Goal: Task Accomplishment & Management: Manage account settings

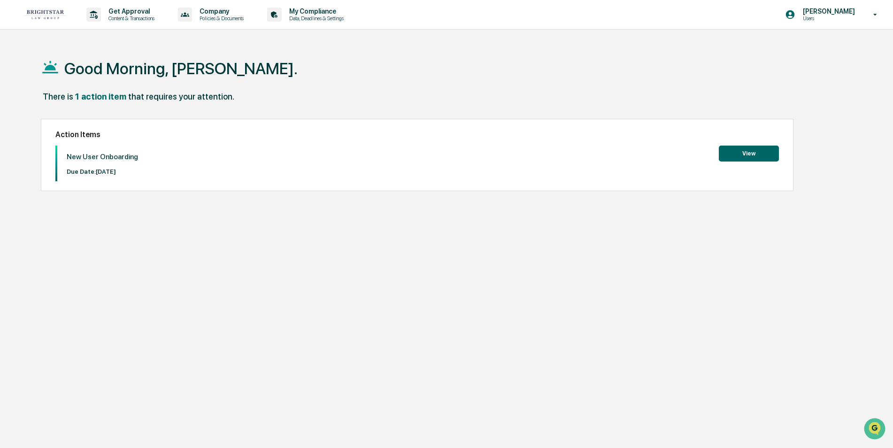
click at [746, 152] on button "View" at bounding box center [749, 154] width 60 height 16
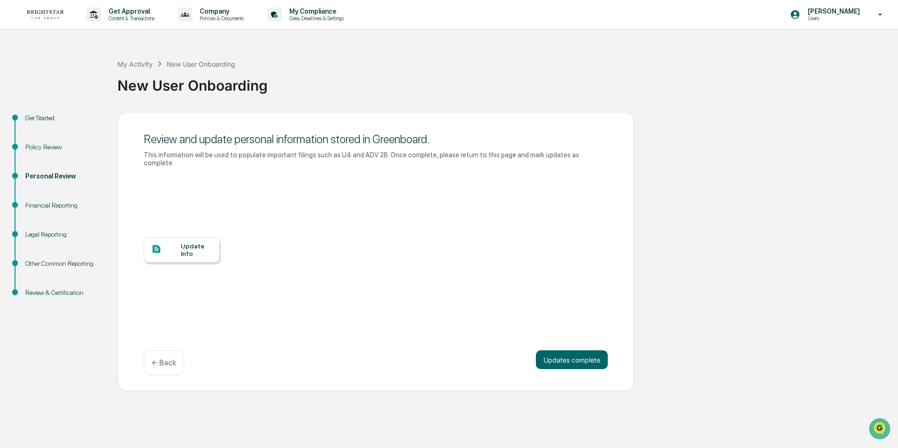
click at [183, 242] on div "Update Info" at bounding box center [196, 249] width 31 height 15
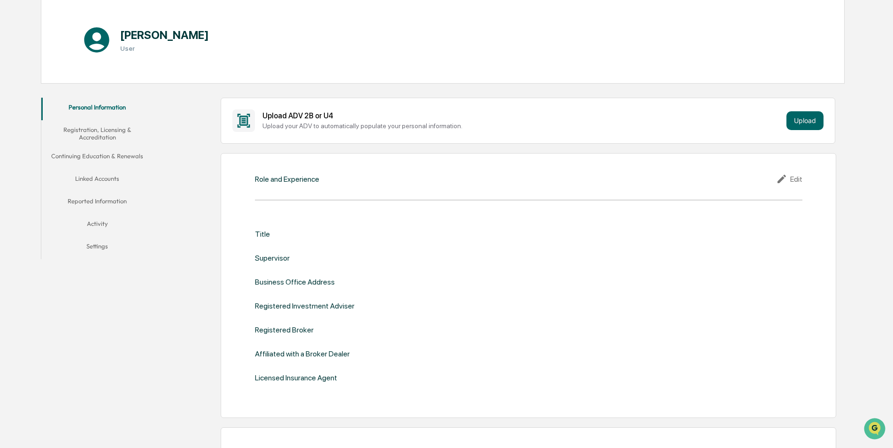
scroll to position [101, 0]
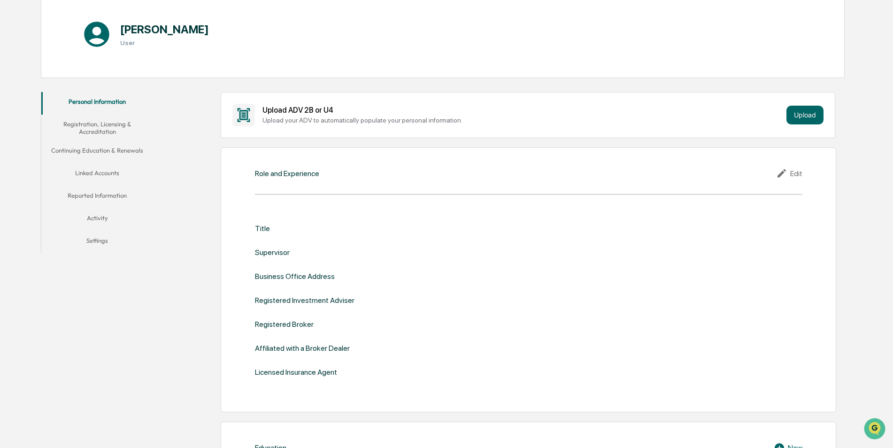
click at [41, 99] on div "Personal Information Registration, Licensing & Accreditation Continuing Educati…" at bounding box center [97, 173] width 113 height 162
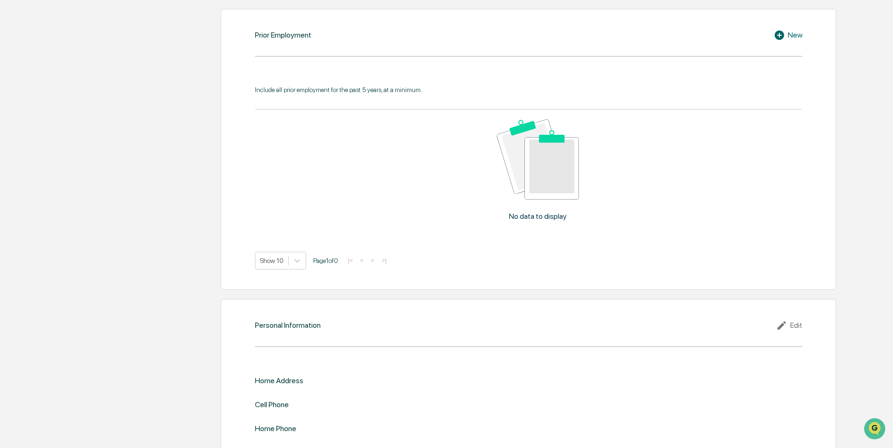
scroll to position [829, 0]
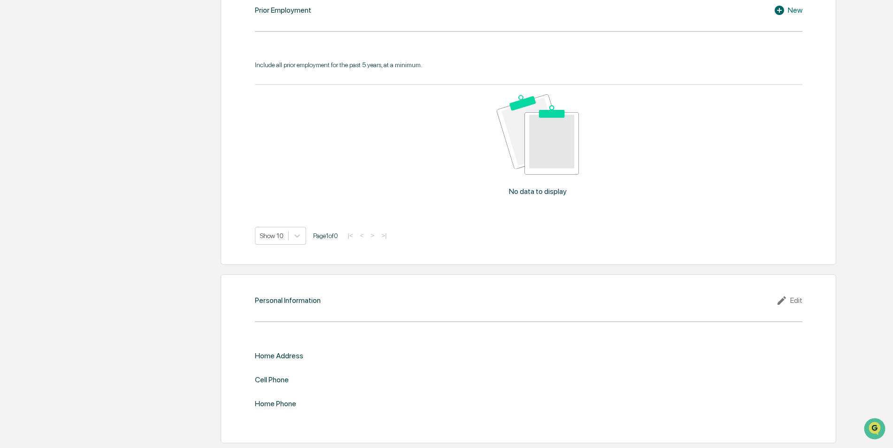
click at [290, 357] on div "Home Address" at bounding box center [279, 355] width 48 height 9
click at [789, 299] on icon at bounding box center [783, 300] width 14 height 11
click at [554, 371] on input "text" at bounding box center [666, 371] width 260 height 9
type input "**********"
type input "**"
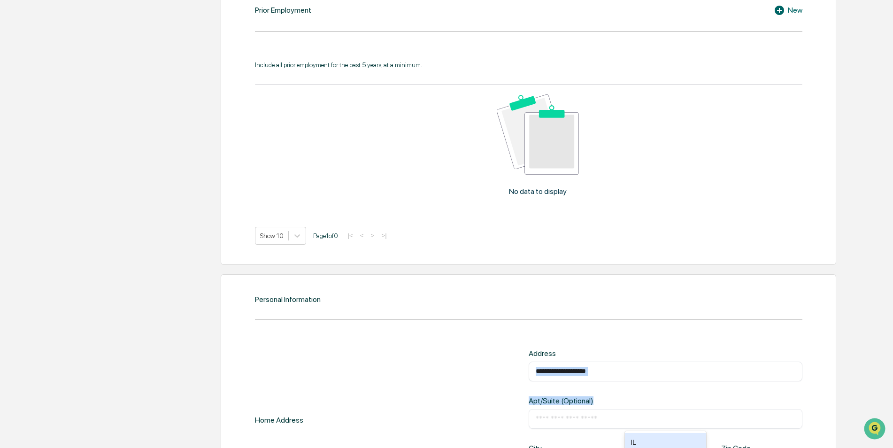
drag, startPoint x: 892, startPoint y: 369, endPoint x: 890, endPoint y: 393, distance: 24.0
drag, startPoint x: 890, startPoint y: 393, endPoint x: 891, endPoint y: 323, distance: 70.0
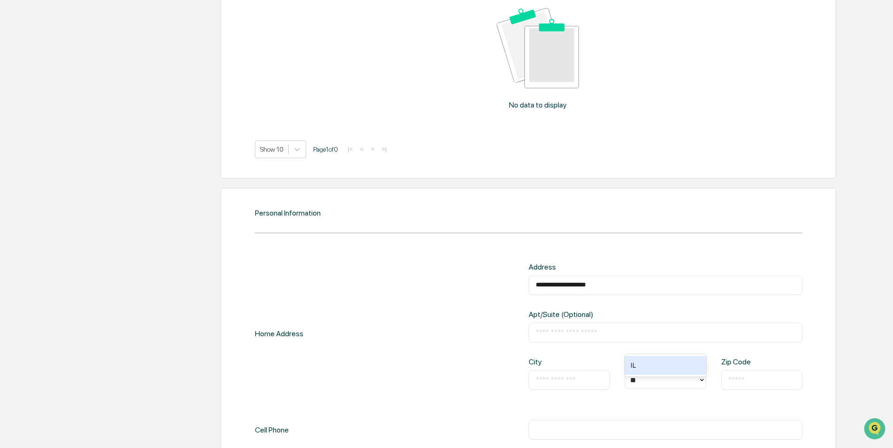
scroll to position [934, 0]
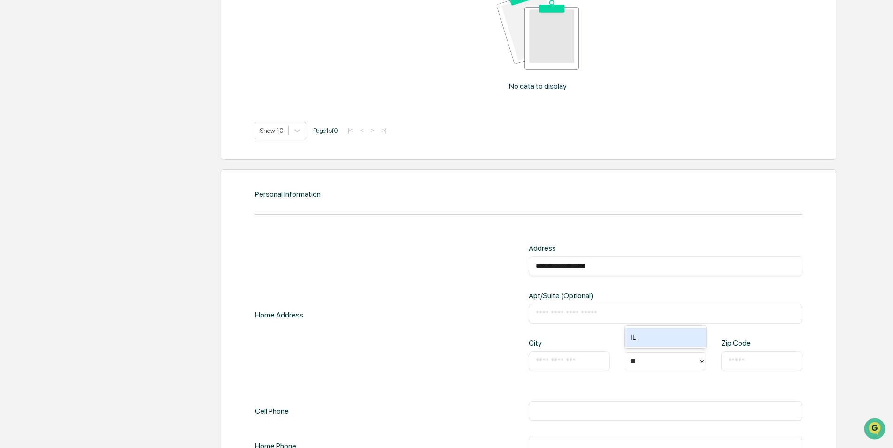
click at [582, 360] on input "text" at bounding box center [569, 360] width 67 height 9
type input "**********"
click at [738, 360] on input "text" at bounding box center [761, 360] width 67 height 9
type input "*****"
drag, startPoint x: 892, startPoint y: 351, endPoint x: 893, endPoint y: 393, distance: 41.8
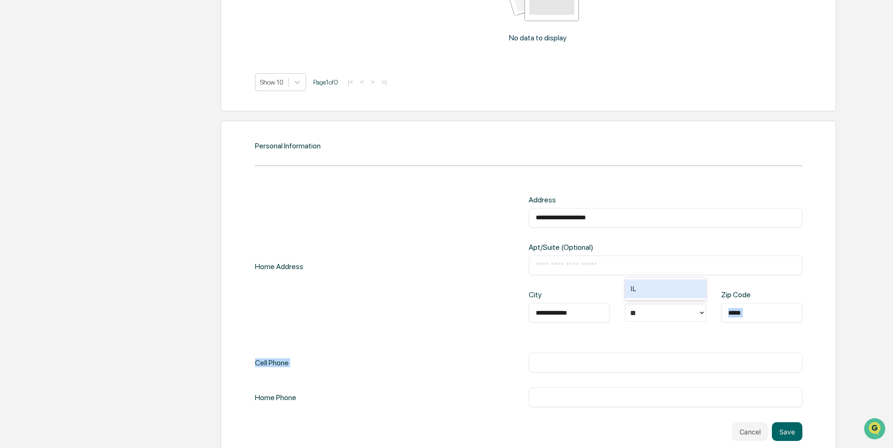
scroll to position [985, 0]
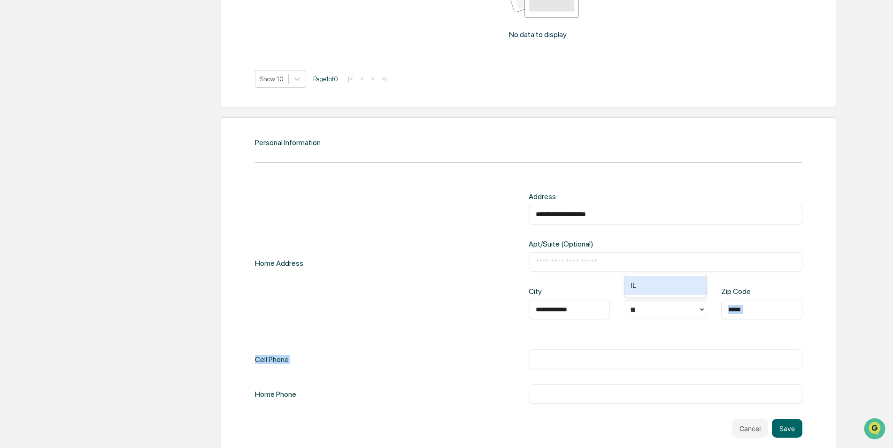
click at [558, 359] on input "text" at bounding box center [666, 358] width 260 height 9
click at [554, 360] on input "text" at bounding box center [666, 358] width 260 height 9
click at [787, 426] on button "Save" at bounding box center [787, 428] width 31 height 19
click at [790, 423] on button "Save" at bounding box center [787, 428] width 31 height 19
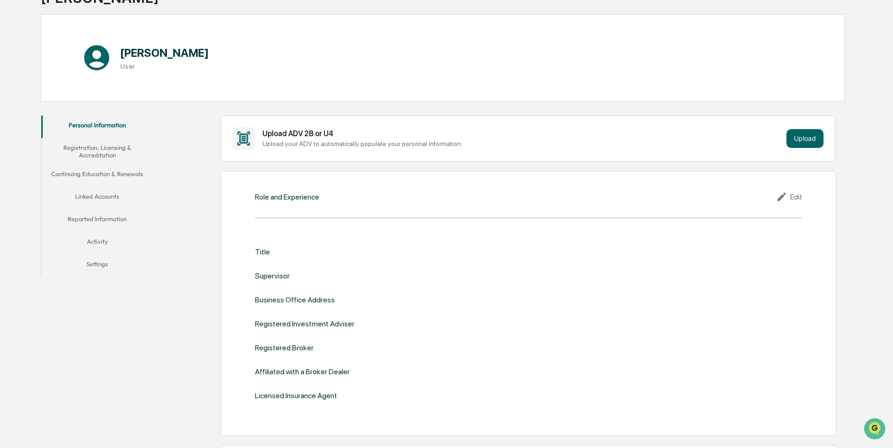
scroll to position [0, 0]
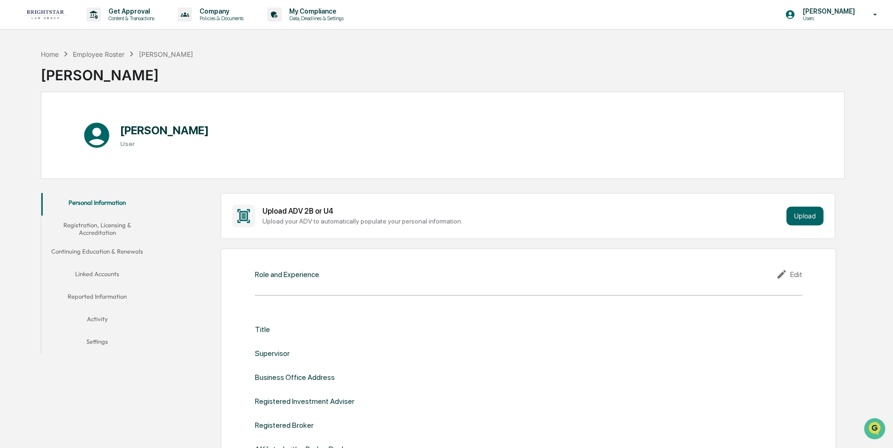
click at [110, 227] on button "Registration, Licensing & Accreditation" at bounding box center [97, 228] width 112 height 27
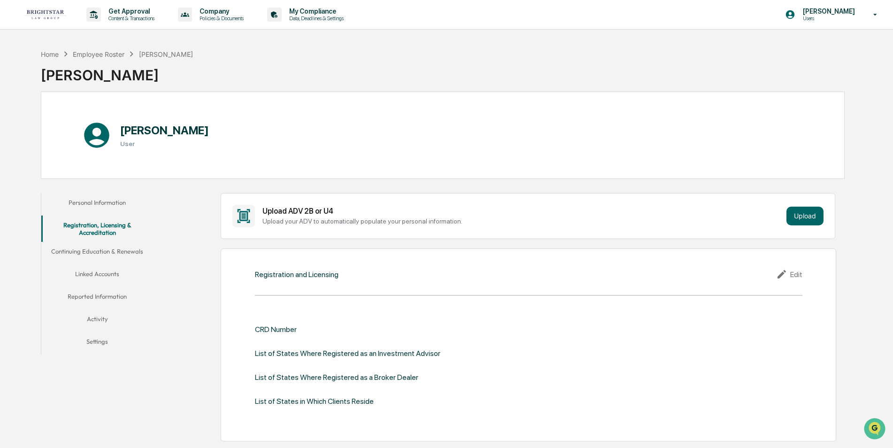
click at [106, 270] on button "Linked Accounts" at bounding box center [97, 275] width 112 height 23
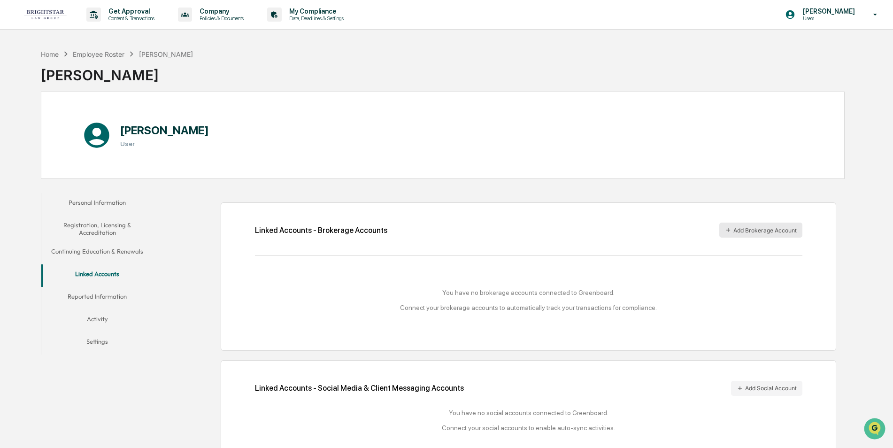
click at [767, 229] on button "Add Brokerage Account" at bounding box center [760, 230] width 83 height 15
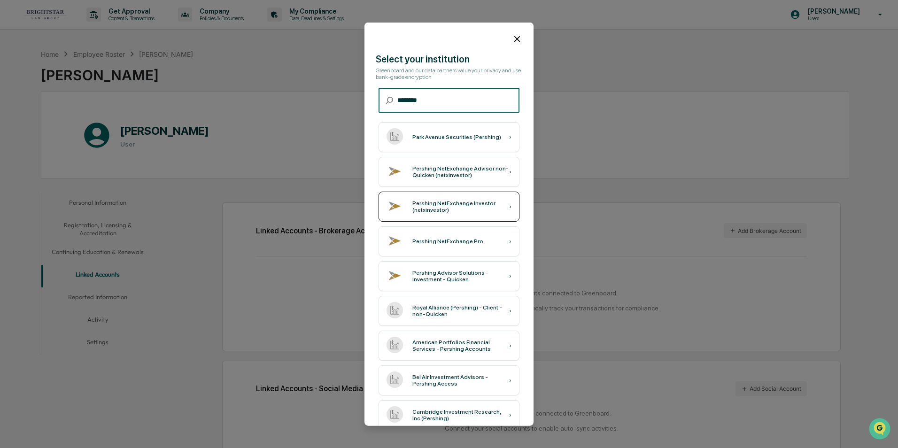
type input "********"
click at [457, 206] on div "Pershing NetExchange Investor (netxinvestor)" at bounding box center [460, 206] width 97 height 13
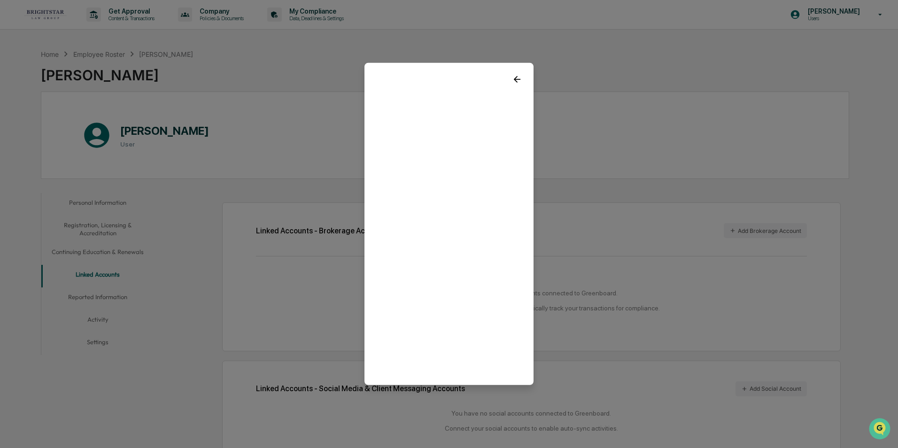
click at [517, 79] on icon at bounding box center [517, 79] width 10 height 10
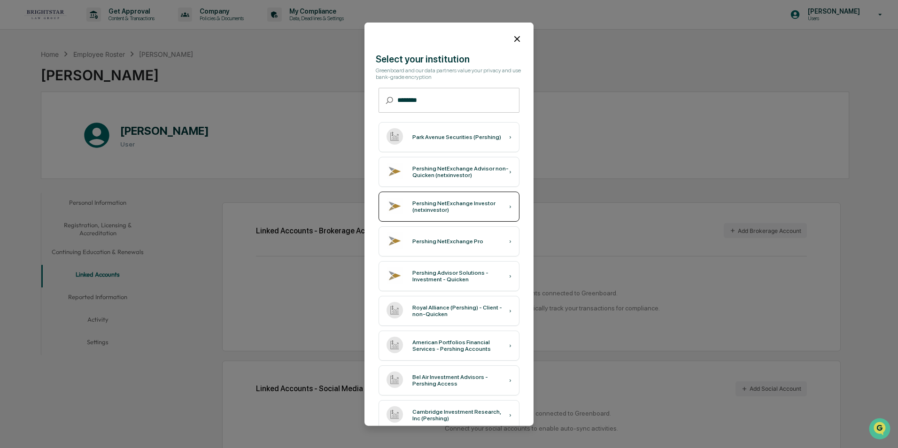
click at [452, 202] on div "Pershing NetExchange Investor (netxinvestor)" at bounding box center [460, 206] width 97 height 13
